Goal: Navigation & Orientation: Find specific page/section

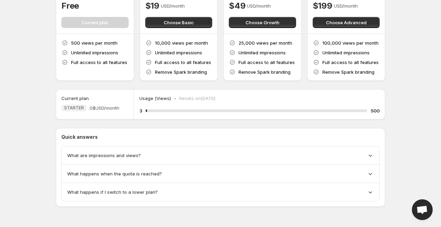
scroll to position [65, 0]
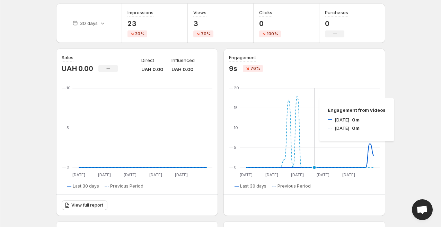
scroll to position [53, 0]
